Goal: Information Seeking & Learning: Learn about a topic

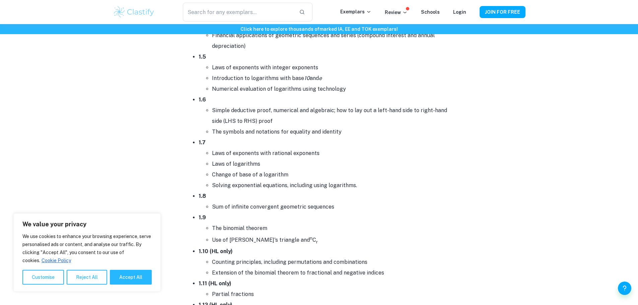
scroll to position [737, 0]
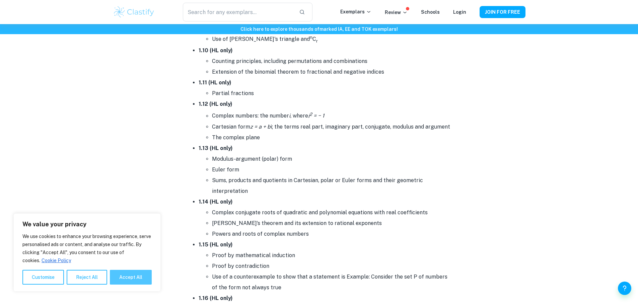
click at [143, 274] on button "Accept All" at bounding box center [131, 277] width 42 height 15
checkbox input "true"
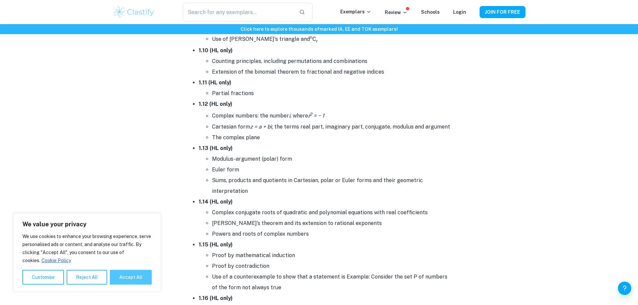
checkbox input "true"
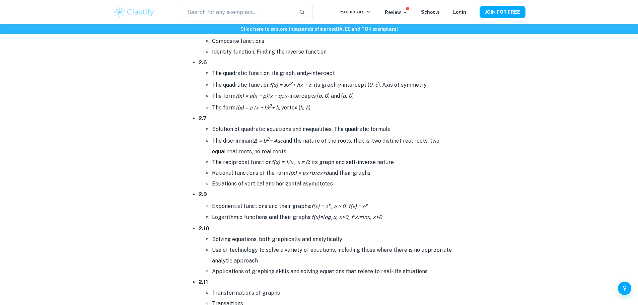
scroll to position [1406, 0]
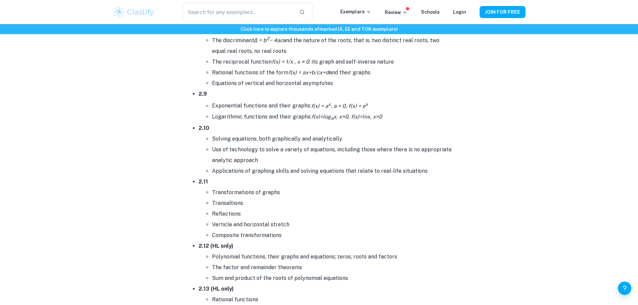
click at [386, 130] on li "2.10 Solving equations, both graphically and analytically Use of technology to …" at bounding box center [326, 150] width 254 height 54
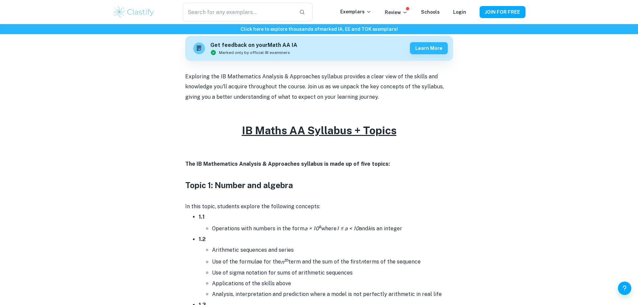
scroll to position [0, 0]
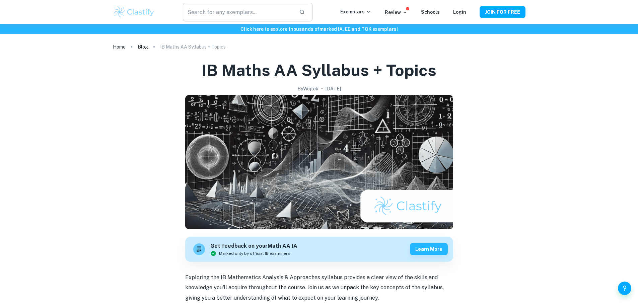
click at [230, 12] on input "text" at bounding box center [238, 12] width 110 height 19
type input "ib maths ai syllabus"
